Goal: Information Seeking & Learning: Learn about a topic

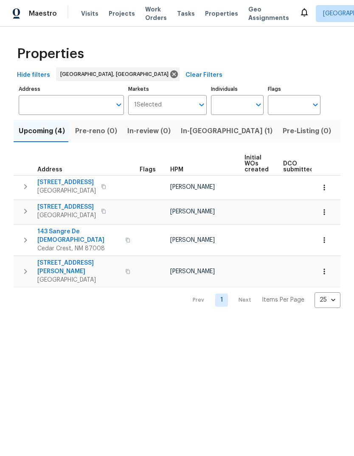
click at [341, 133] on span "Listed (20)" at bounding box center [359, 131] width 37 height 12
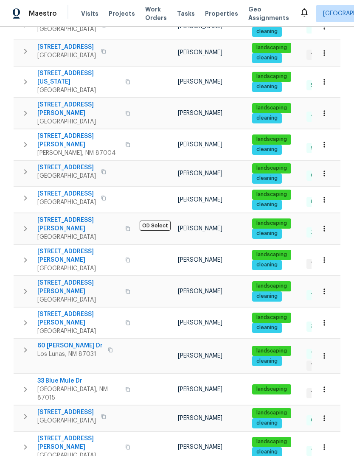
scroll to position [166, 0]
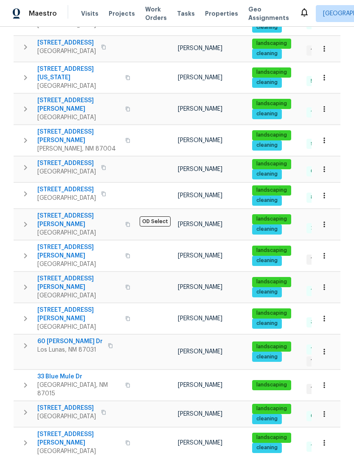
click at [56, 212] on span "[STREET_ADDRESS][PERSON_NAME]" at bounding box center [78, 220] width 83 height 17
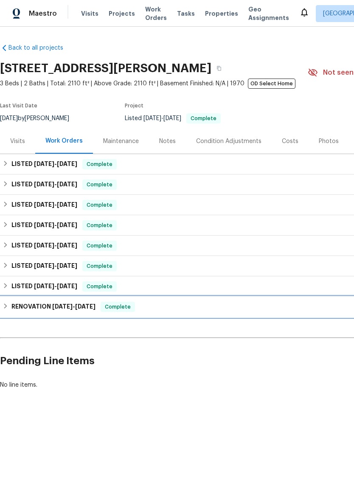
click at [43, 304] on h6 "RENOVATION [DATE] - [DATE]" at bounding box center [53, 307] width 84 height 10
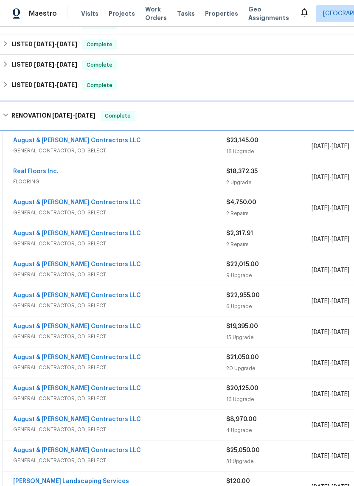
scroll to position [202, 0]
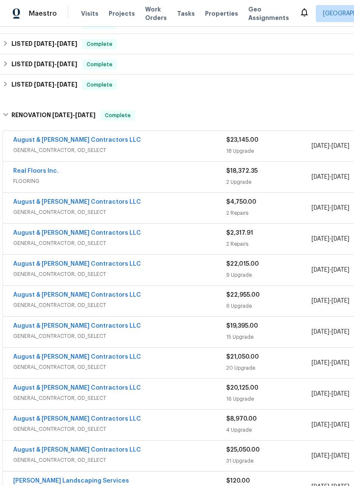
click at [43, 140] on link "August & [PERSON_NAME] Contractors LLC" at bounding box center [77, 140] width 128 height 6
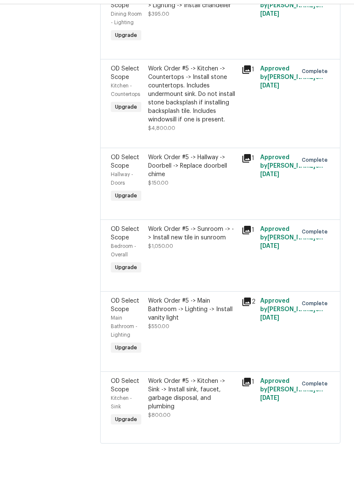
scroll to position [21, 0]
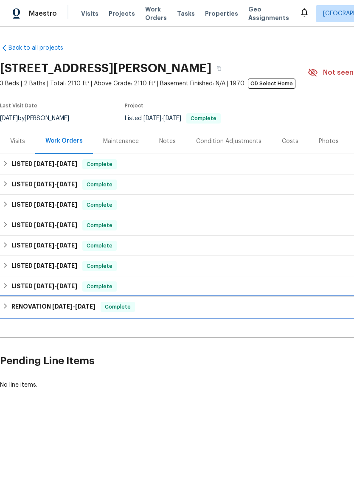
click at [29, 306] on h6 "RENOVATION [DATE] - [DATE]" at bounding box center [53, 307] width 84 height 10
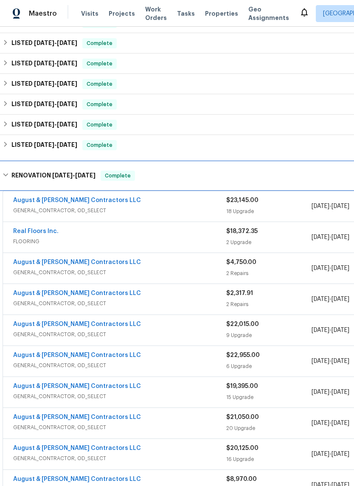
scroll to position [142, 0]
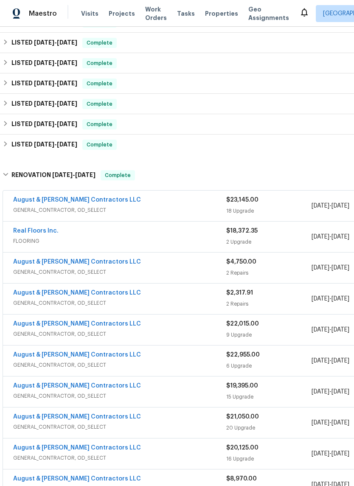
click at [30, 262] on link "August & [PERSON_NAME] Contractors LLC" at bounding box center [77, 262] width 128 height 6
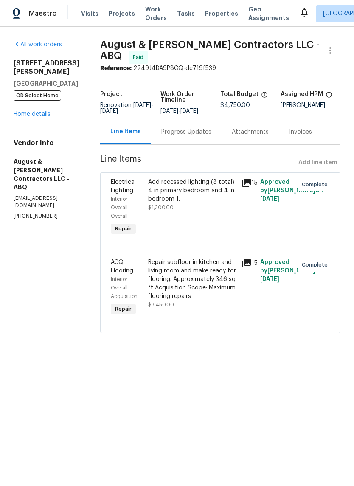
click at [33, 123] on div "All work orders 35 Sandia Heights Dr NE Albuquerque, NM 87122 OD Select Home Ho…" at bounding box center [47, 130] width 66 height 180
click at [40, 114] on link "Home details" at bounding box center [32, 114] width 37 height 6
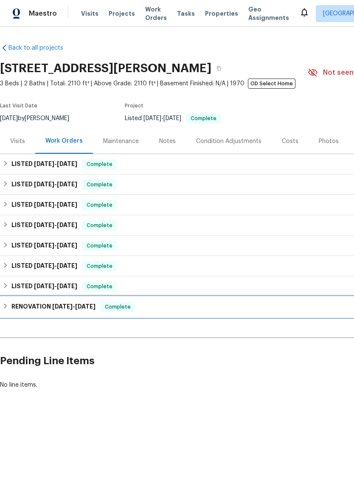
click at [26, 306] on h6 "RENOVATION [DATE] - [DATE]" at bounding box center [53, 307] width 84 height 10
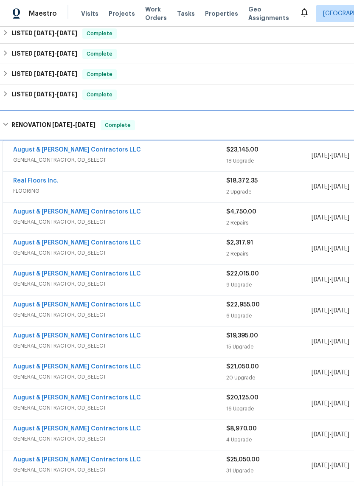
scroll to position [192, 0]
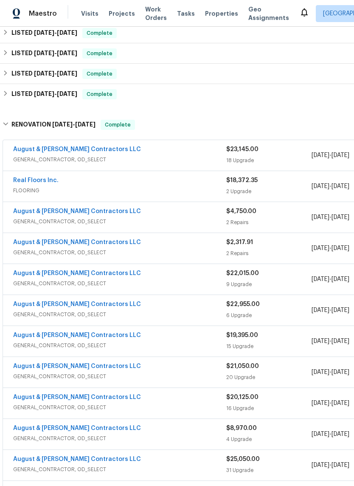
click at [32, 208] on link "August & [PERSON_NAME] Contractors LLC" at bounding box center [77, 211] width 128 height 6
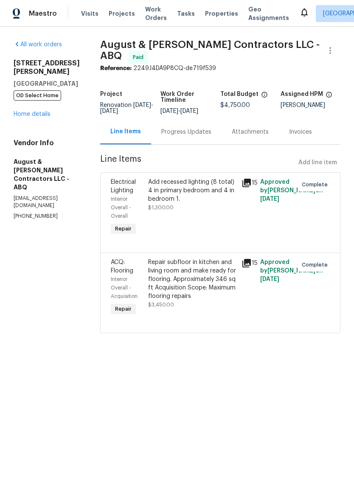
click at [30, 117] on link "Home details" at bounding box center [32, 114] width 37 height 6
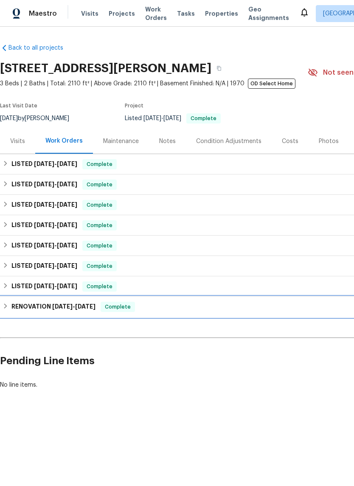
click at [33, 308] on h6 "RENOVATION [DATE] - [DATE]" at bounding box center [53, 307] width 84 height 10
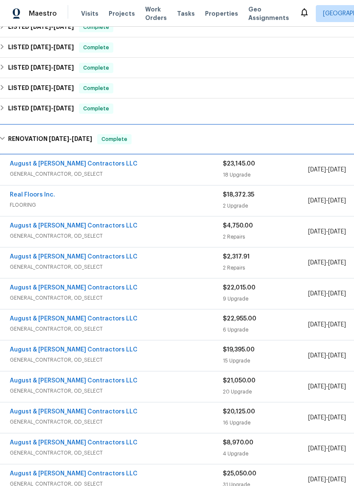
scroll to position [178, 4]
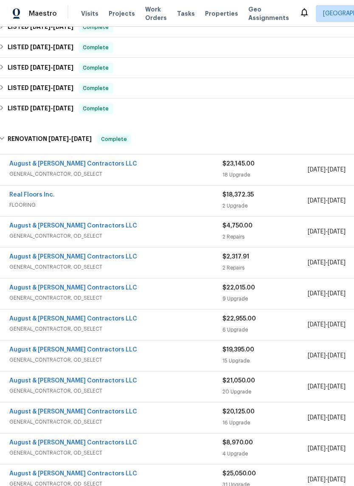
click at [17, 290] on link "August & [PERSON_NAME] Contractors LLC" at bounding box center [73, 288] width 128 height 6
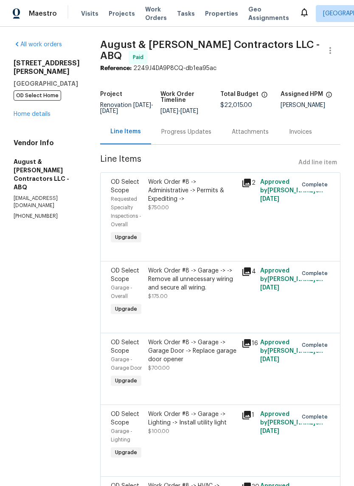
click at [29, 113] on link "Home details" at bounding box center [32, 114] width 37 height 6
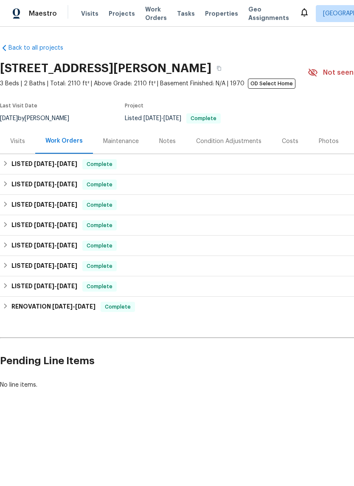
click at [29, 311] on h6 "RENOVATION [DATE] - [DATE]" at bounding box center [53, 307] width 84 height 10
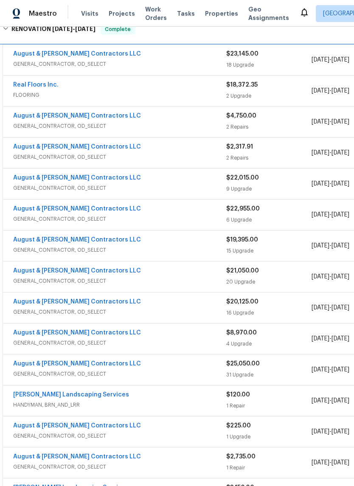
scroll to position [288, 0]
click at [30, 207] on link "August & [PERSON_NAME] Contractors LLC" at bounding box center [77, 208] width 128 height 6
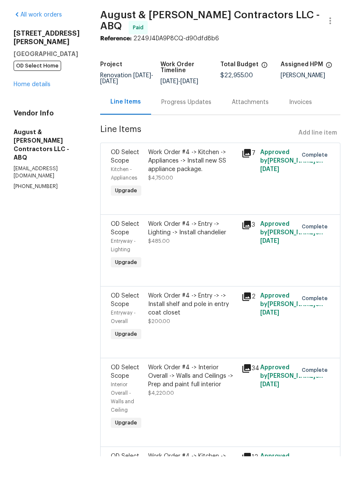
click at [21, 111] on link "Home details" at bounding box center [32, 114] width 37 height 6
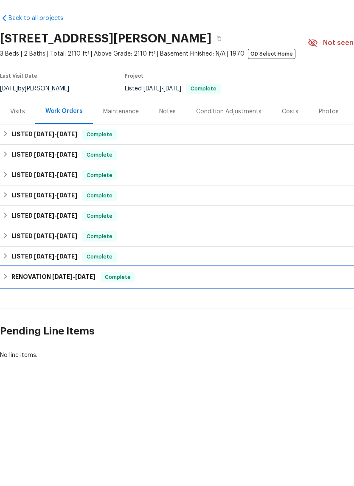
click at [176, 302] on div "RENOVATION [DATE] - [DATE] Complete" at bounding box center [240, 307] width 475 height 10
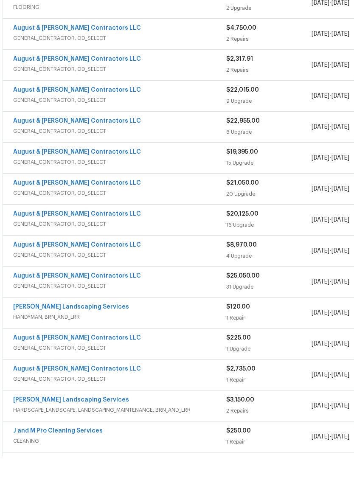
scroll to position [346, 0]
click at [21, 179] on link "August & [PERSON_NAME] Contractors LLC" at bounding box center [77, 182] width 128 height 6
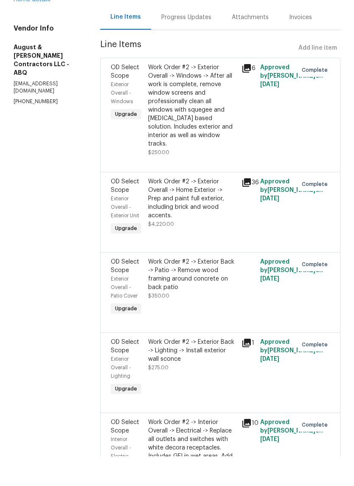
scroll to position [85, 0]
click at [197, 207] on div "Work Order #2 -> Exterior Overall -> Home Exterior -> Prep and paint full exter…" at bounding box center [192, 228] width 88 height 42
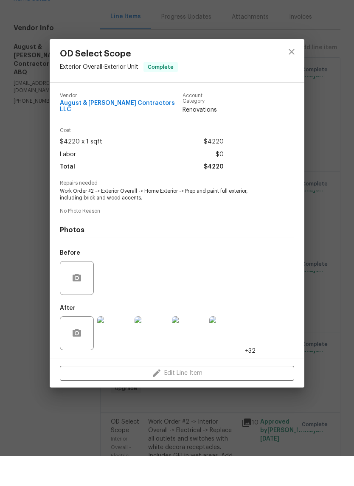
scroll to position [21, 0]
click at [231, 346] on img at bounding box center [226, 363] width 34 height 34
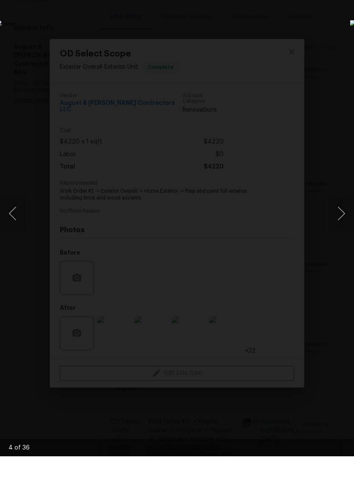
click at [343, 226] on button "Next image" at bounding box center [341, 243] width 25 height 34
click at [344, 226] on button "Next image" at bounding box center [341, 243] width 25 height 34
click at [343, 226] on button "Next image" at bounding box center [341, 243] width 25 height 34
click at [340, 226] on button "Next image" at bounding box center [341, 243] width 25 height 34
click at [341, 226] on button "Next image" at bounding box center [341, 243] width 25 height 34
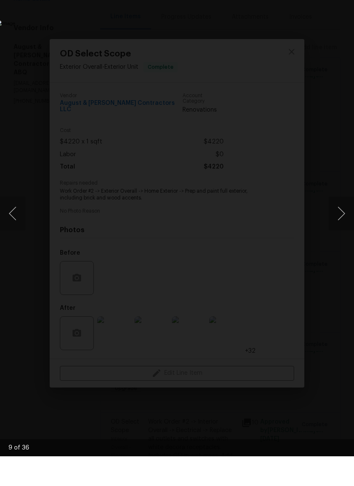
click at [340, 226] on button "Next image" at bounding box center [341, 243] width 25 height 34
click at [339, 226] on button "Next image" at bounding box center [341, 243] width 25 height 34
click at [340, 226] on button "Next image" at bounding box center [341, 243] width 25 height 34
